Goal: Task Accomplishment & Management: Manage account settings

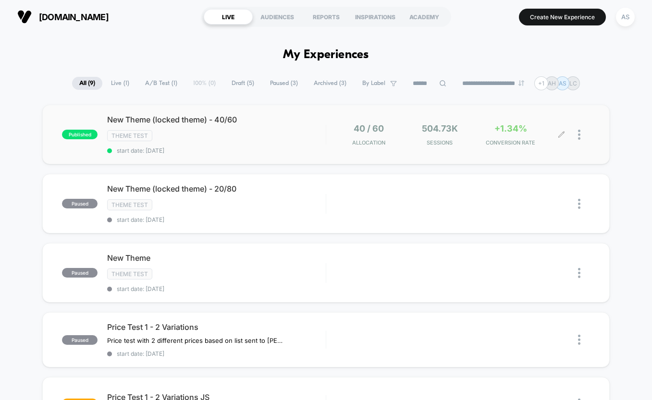
click at [584, 136] on div at bounding box center [584, 134] width 12 height 23
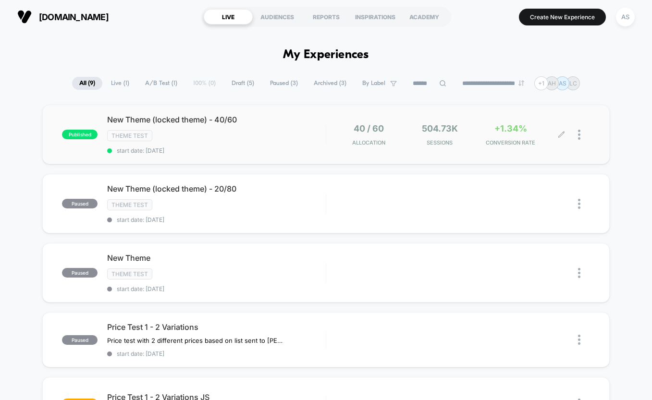
click at [582, 135] on div at bounding box center [584, 134] width 12 height 23
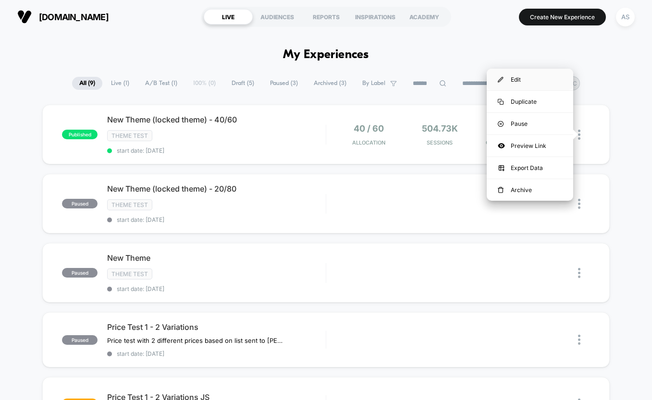
click at [534, 80] on div "Edit" at bounding box center [530, 80] width 86 height 22
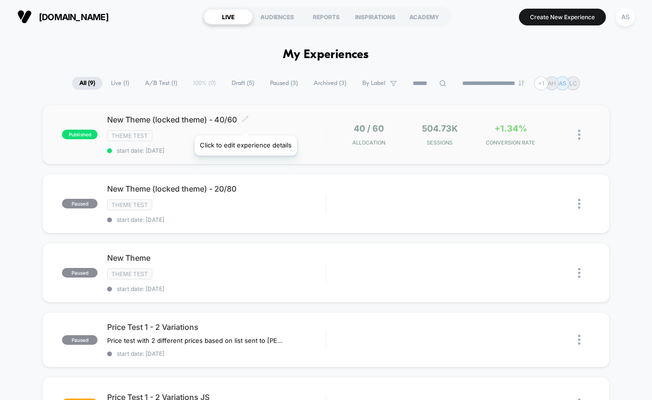
click at [245, 123] on span at bounding box center [245, 119] width 7 height 9
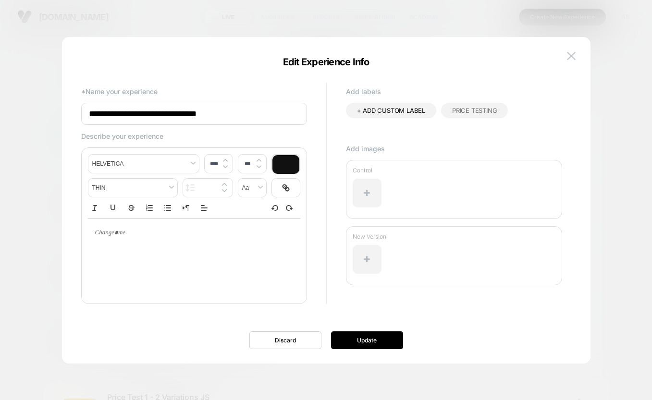
click at [570, 52] on img at bounding box center [571, 56] width 9 height 8
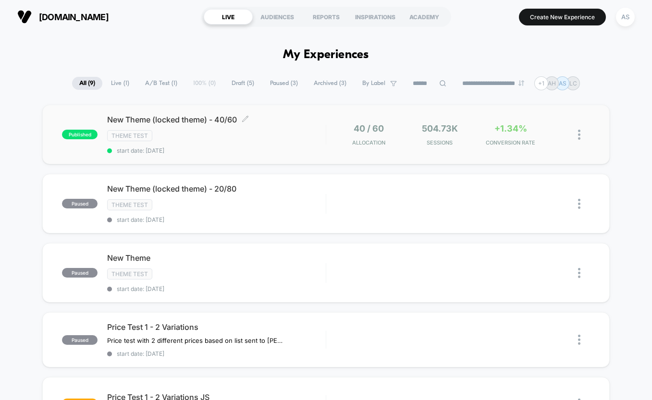
click at [175, 148] on span "start date: [DATE]" at bounding box center [216, 150] width 219 height 7
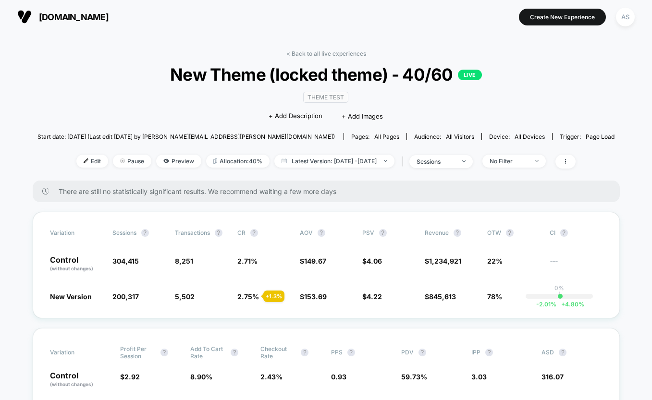
click at [75, 191] on span "There are still no statistically significant results. We recommend waiting a fe…" at bounding box center [330, 191] width 542 height 8
click at [107, 189] on span "There are still no statistically significant results. We recommend waiting a fe…" at bounding box center [330, 191] width 542 height 8
click at [568, 160] on icon at bounding box center [565, 161] width 6 height 6
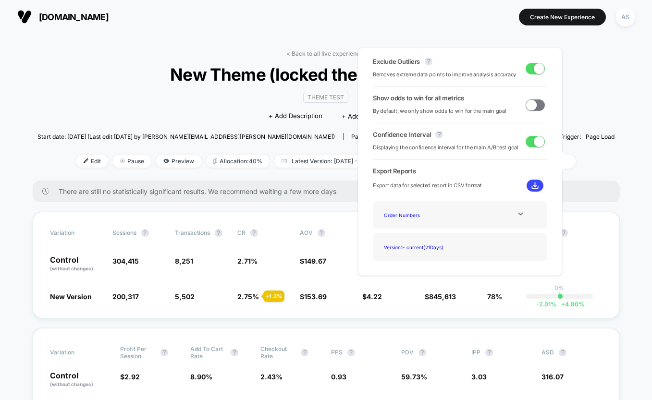
click at [587, 132] on div "Start date: [DATE] (Last edit [DATE] by [PERSON_NAME][EMAIL_ADDRESS][PERSON_NAM…" at bounding box center [325, 136] width 577 height 17
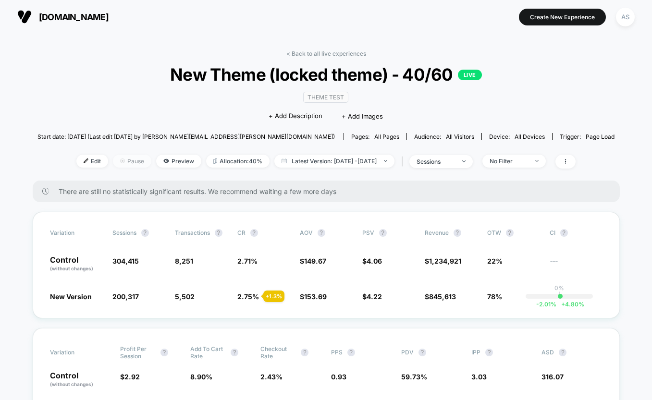
click at [127, 163] on span "Pause" at bounding box center [132, 161] width 38 height 13
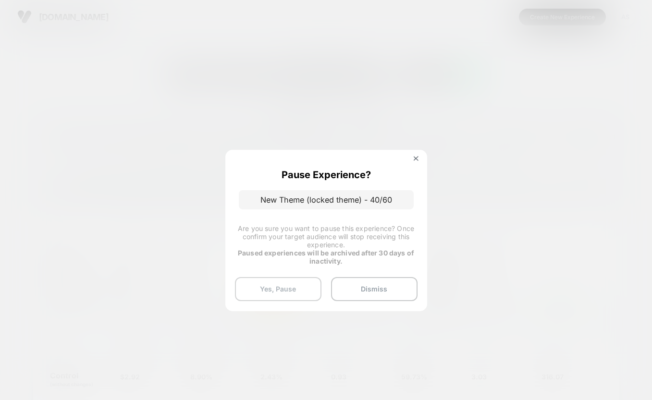
click at [297, 284] on button "Yes, Pause" at bounding box center [278, 289] width 86 height 24
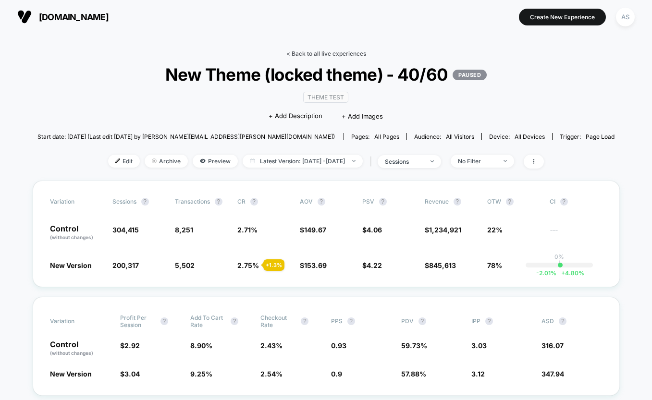
click at [319, 55] on link "< Back to all live experiences" at bounding box center [326, 53] width 80 height 7
